Goal: Information Seeking & Learning: Learn about a topic

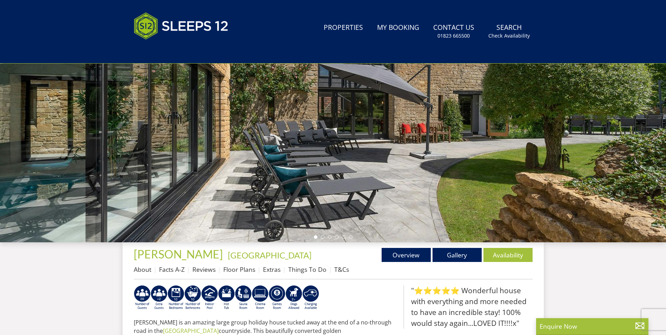
scroll to position [182, 0]
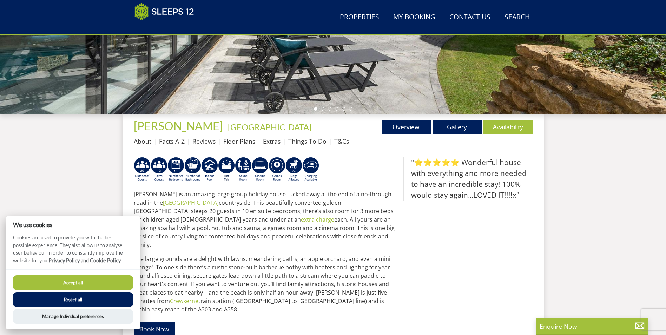
click at [249, 142] on link "Floor Plans" at bounding box center [239, 141] width 32 height 8
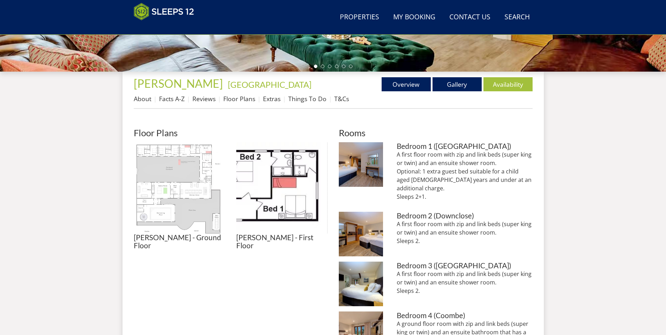
scroll to position [225, 0]
click at [185, 198] on img at bounding box center [179, 187] width 91 height 91
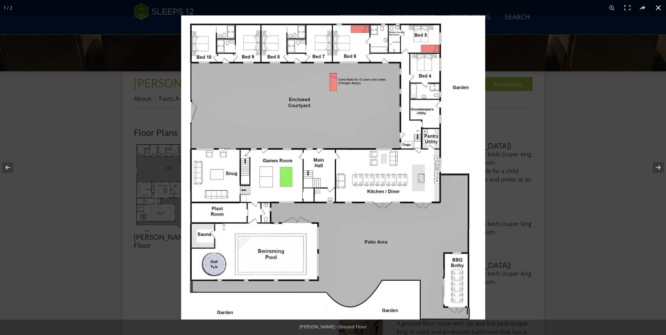
click at [569, 114] on div at bounding box center [514, 182] width 666 height 335
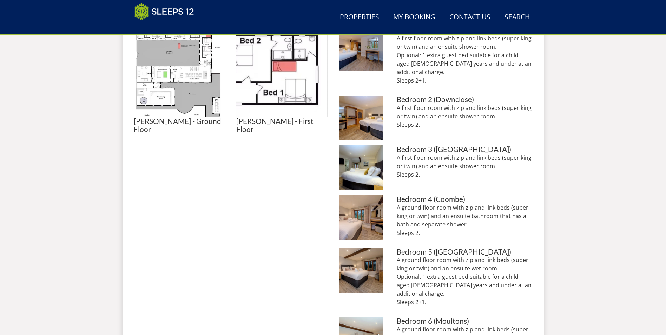
scroll to position [227, 0]
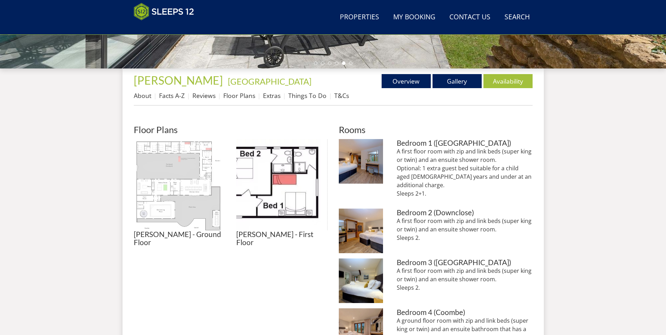
click at [170, 181] on img at bounding box center [179, 184] width 91 height 91
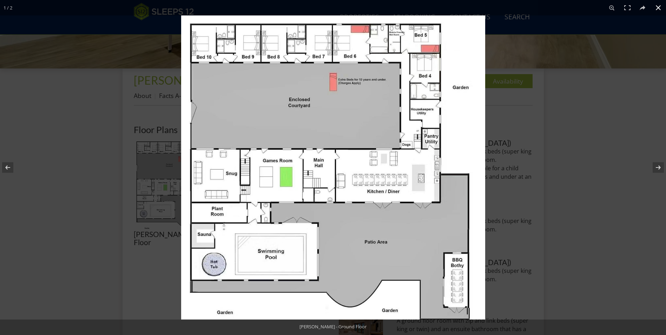
click at [610, 86] on div at bounding box center [514, 182] width 666 height 335
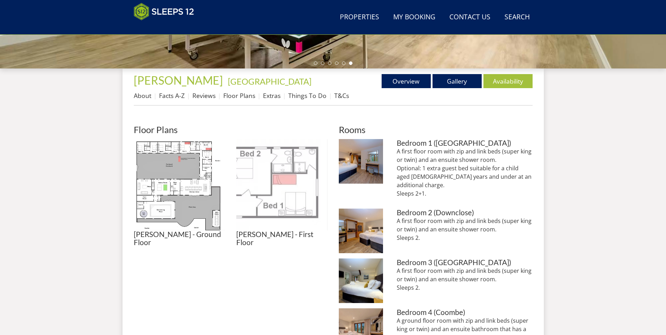
click at [288, 165] on img at bounding box center [281, 184] width 91 height 91
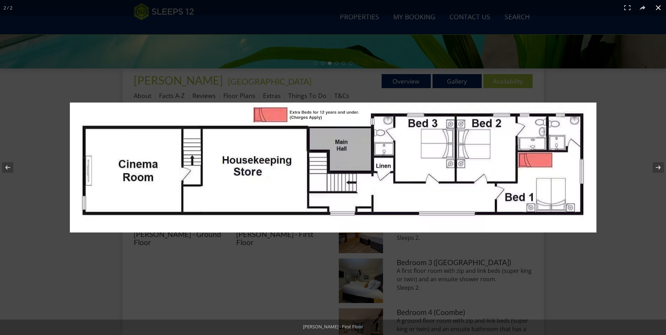
click at [615, 131] on div at bounding box center [333, 167] width 666 height 335
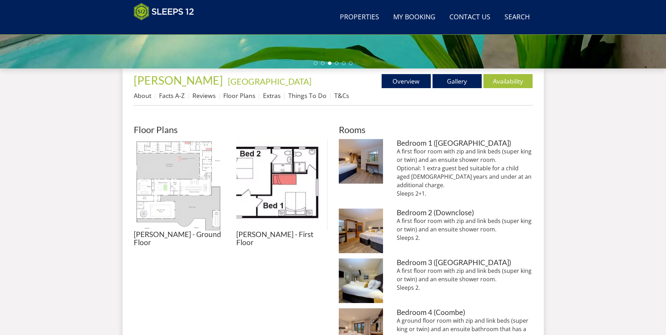
click at [163, 178] on img at bounding box center [179, 184] width 91 height 91
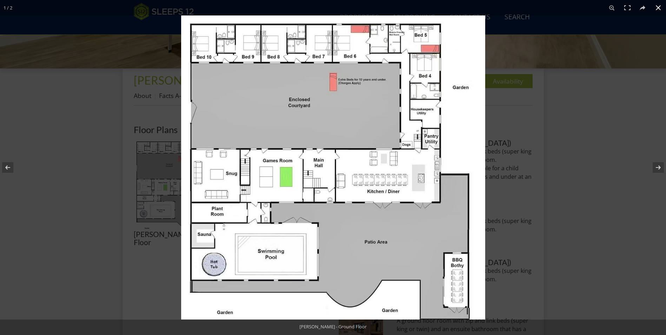
click at [632, 153] on div at bounding box center [514, 182] width 666 height 335
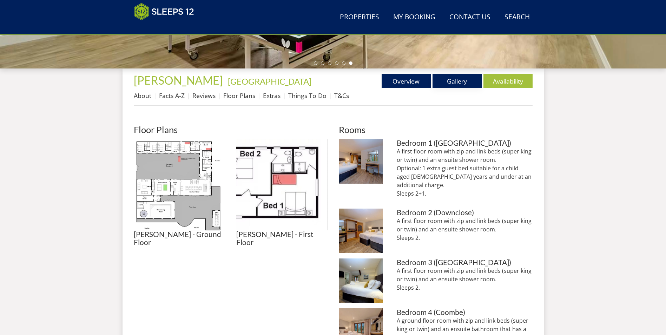
click at [452, 79] on link "Gallery" at bounding box center [456, 81] width 49 height 14
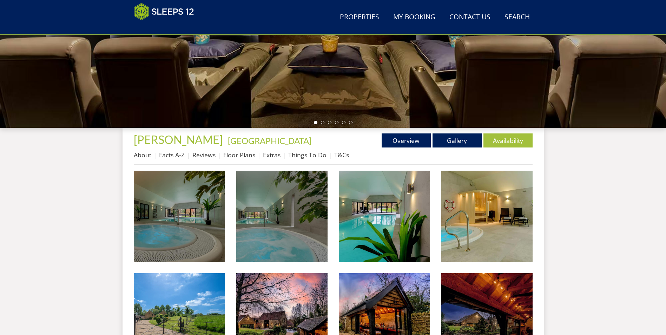
scroll to position [287, 0]
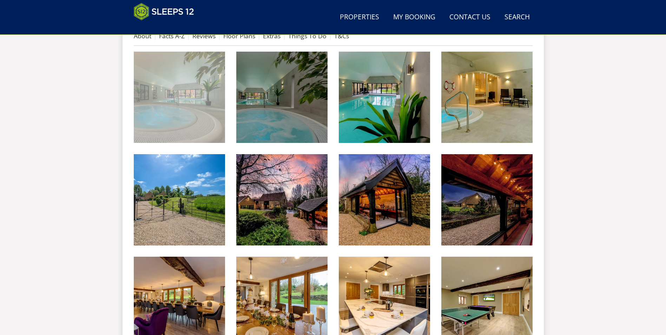
click at [209, 116] on img at bounding box center [179, 97] width 91 height 91
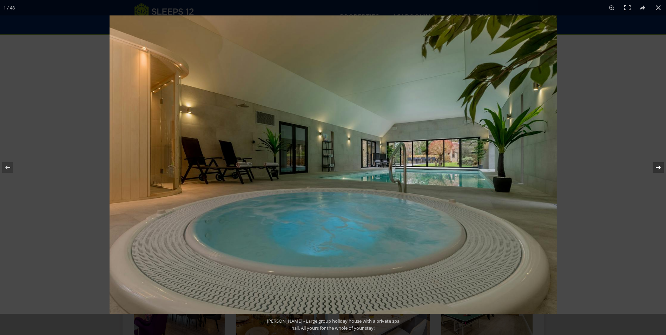
click at [660, 169] on button at bounding box center [653, 167] width 25 height 35
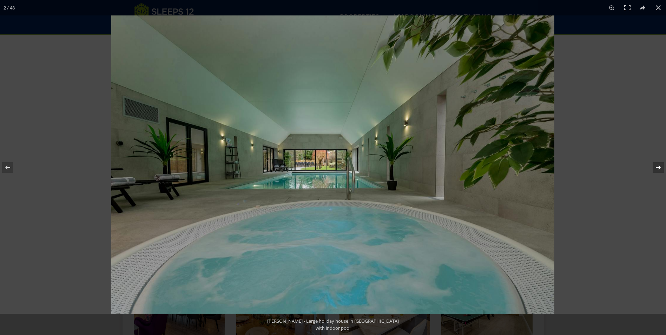
click at [660, 169] on button at bounding box center [653, 167] width 25 height 35
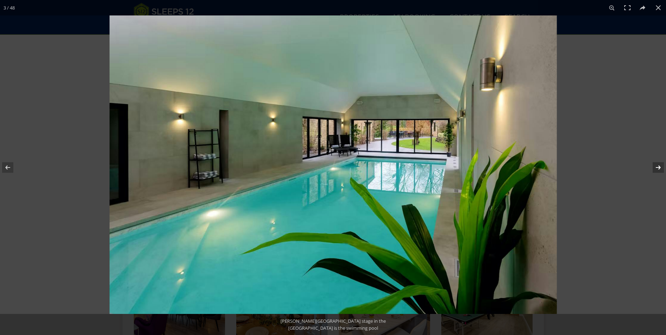
click at [660, 169] on button at bounding box center [653, 167] width 25 height 35
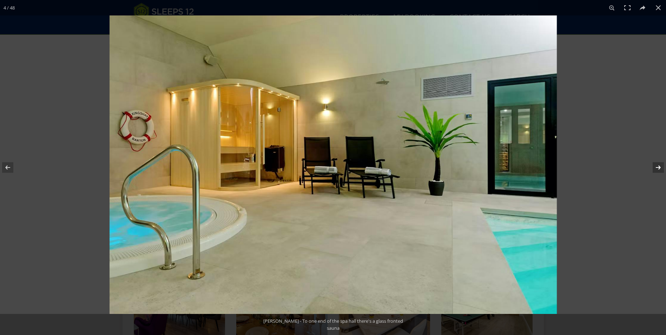
click at [660, 169] on button at bounding box center [653, 167] width 25 height 35
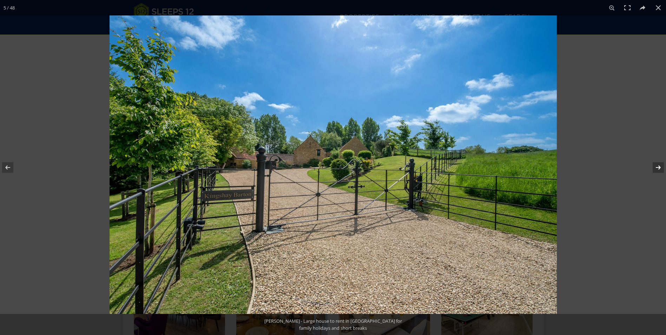
click at [660, 169] on button at bounding box center [653, 167] width 25 height 35
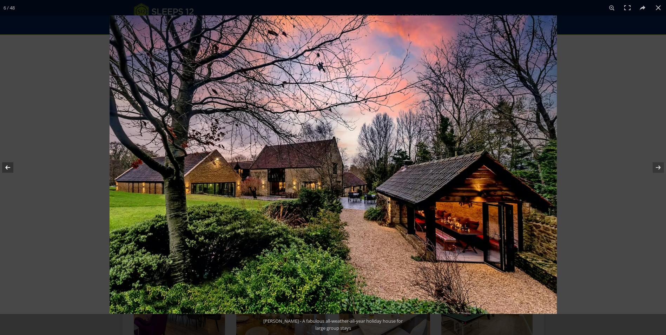
click at [15, 166] on button at bounding box center [12, 167] width 25 height 35
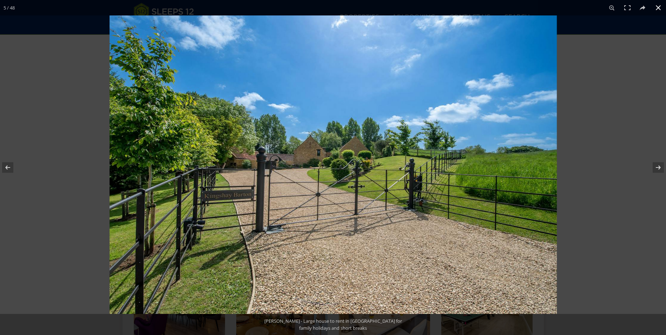
click at [660, 6] on button at bounding box center [657, 7] width 15 height 15
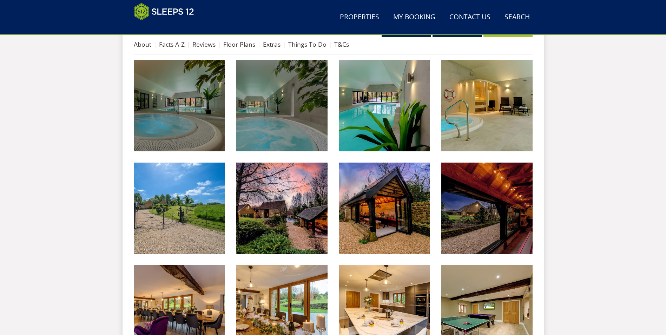
scroll to position [217, 0]
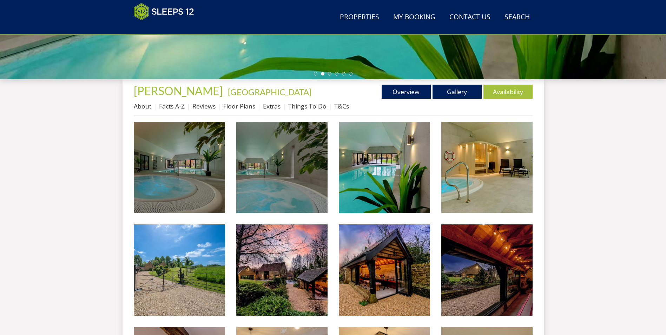
click at [230, 104] on link "Floor Plans" at bounding box center [239, 106] width 32 height 8
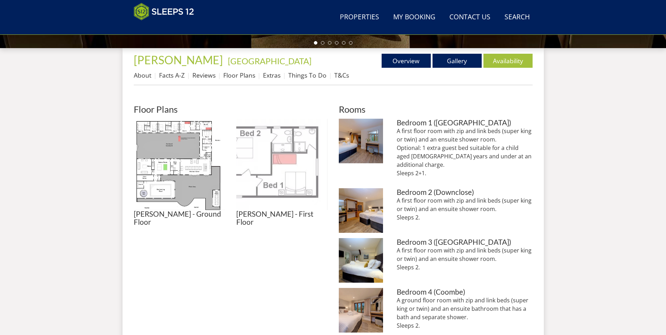
scroll to position [217, 0]
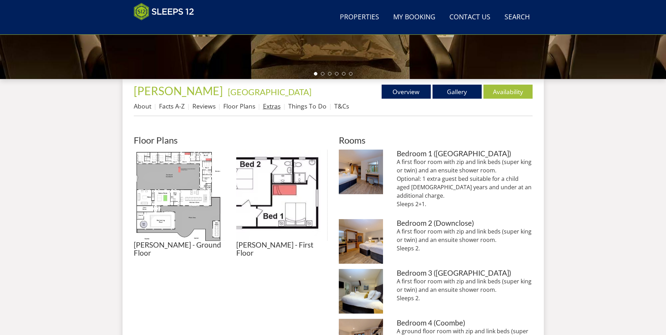
click at [273, 105] on link "Extras" at bounding box center [272, 106] width 18 height 8
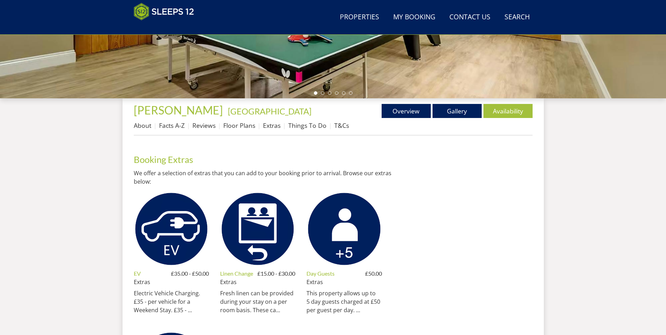
scroll to position [182, 0]
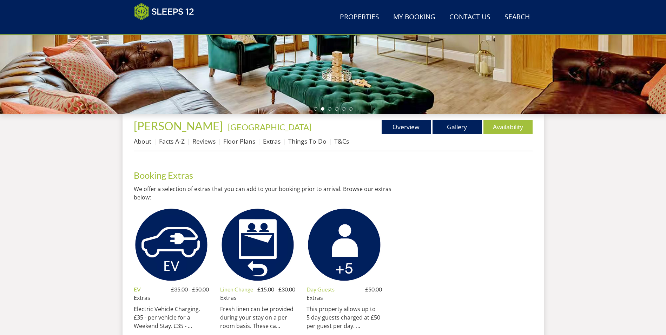
click at [176, 142] on link "Facts A-Z" at bounding box center [172, 141] width 26 height 8
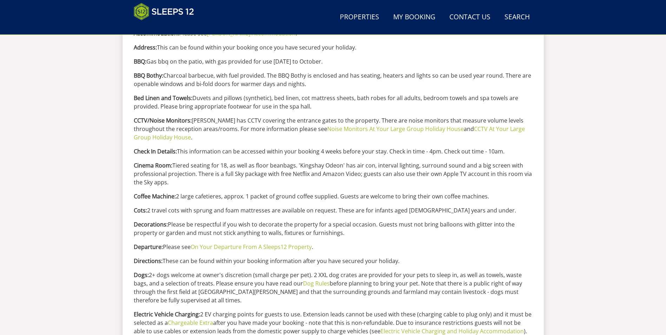
scroll to position [368, 0]
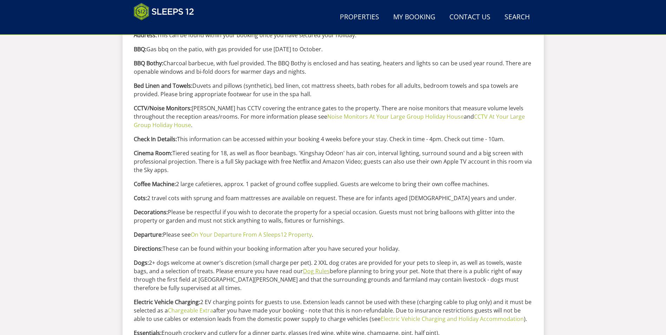
click at [324, 273] on link "Dog Rules" at bounding box center [316, 271] width 27 height 8
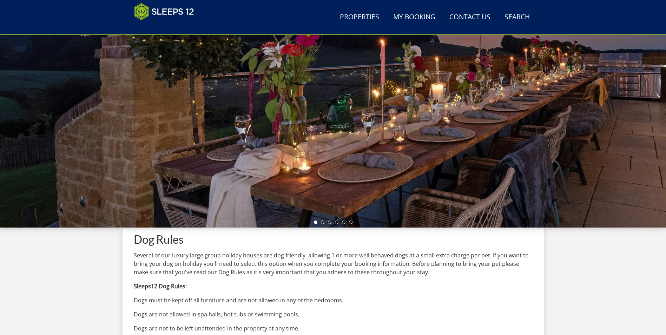
scroll to position [262, 0]
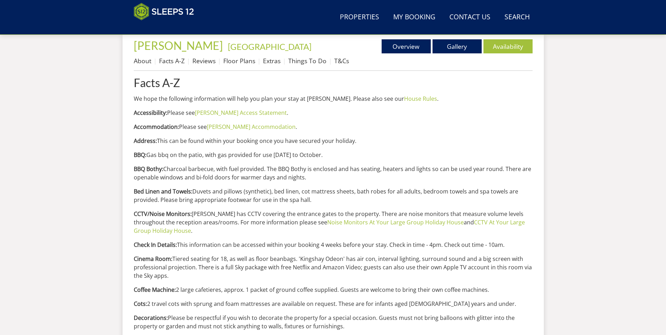
scroll to position [368, 0]
